Goal: Transaction & Acquisition: Purchase product/service

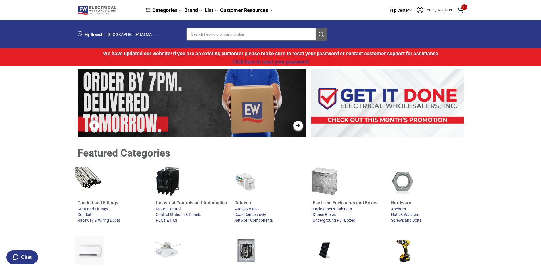
click at [428, 11] on span "Login / Register" at bounding box center [438, 10] width 29 height 5
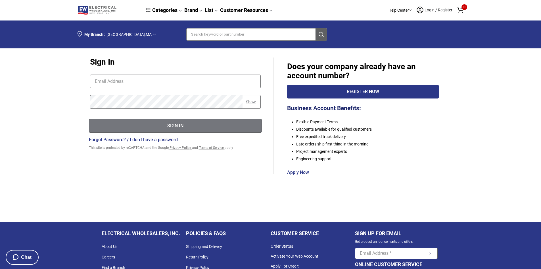
type input "[EMAIL_ADDRESS][DOMAIN_NAME]"
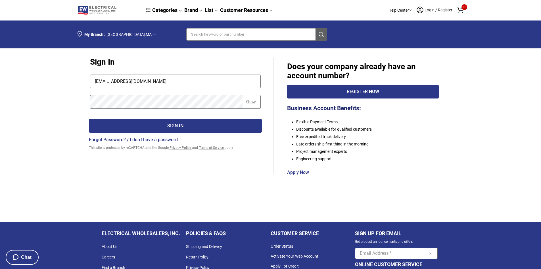
click at [138, 126] on div "Sign In" at bounding box center [175, 125] width 173 height 7
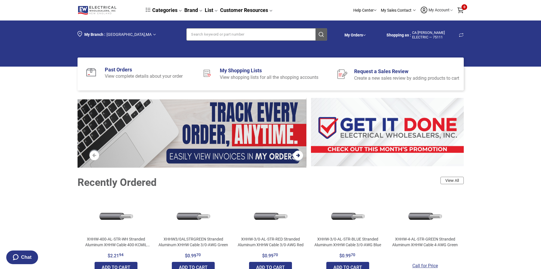
click at [198, 36] on input "Section row" at bounding box center [247, 34] width 120 height 12
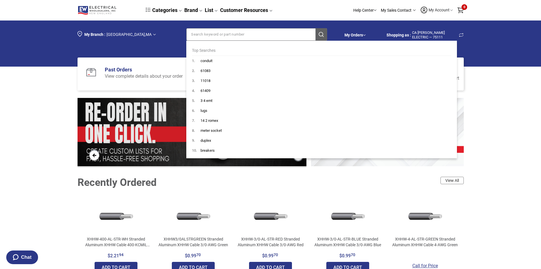
paste input "PG1730HH0012"
type input "PG1730HH0012"
